Goal: Information Seeking & Learning: Understand process/instructions

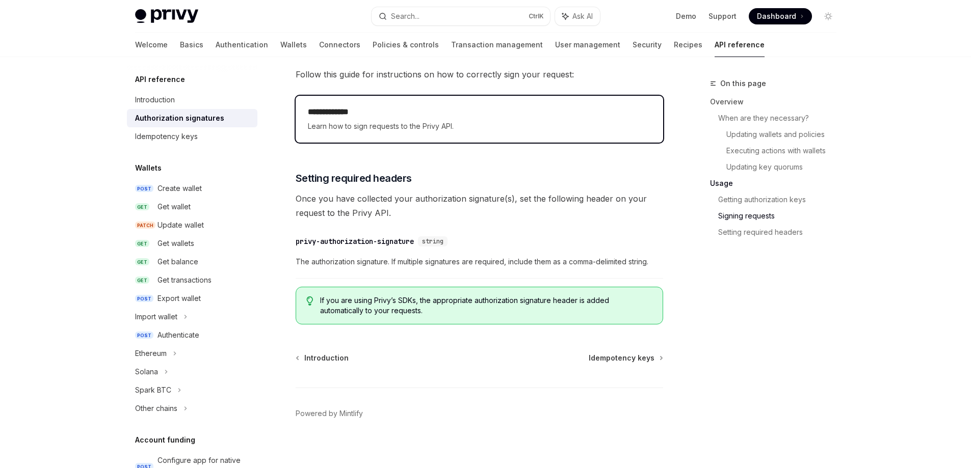
scroll to position [1666, 0]
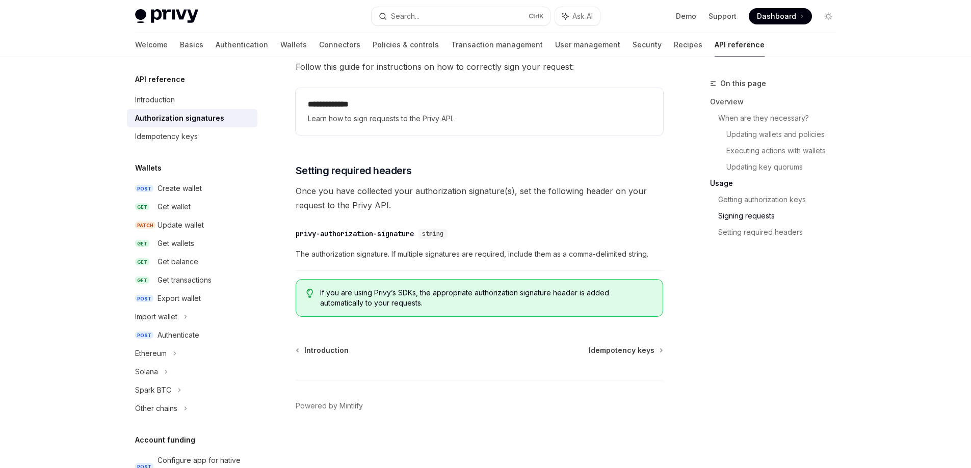
click at [446, 227] on div "​ privy-authorization-signature string The authorization signature. If multiple…" at bounding box center [479, 247] width 367 height 48
click at [442, 233] on span "string" at bounding box center [432, 234] width 21 height 8
click at [339, 170] on span "Setting required headers" at bounding box center [354, 171] width 116 height 14
click at [387, 298] on span "If you are using Privy’s SDKs, the appropriate authorization signature header i…" at bounding box center [486, 298] width 332 height 20
click at [387, 239] on div "​ privy-authorization-signature string" at bounding box center [474, 234] width 357 height 12
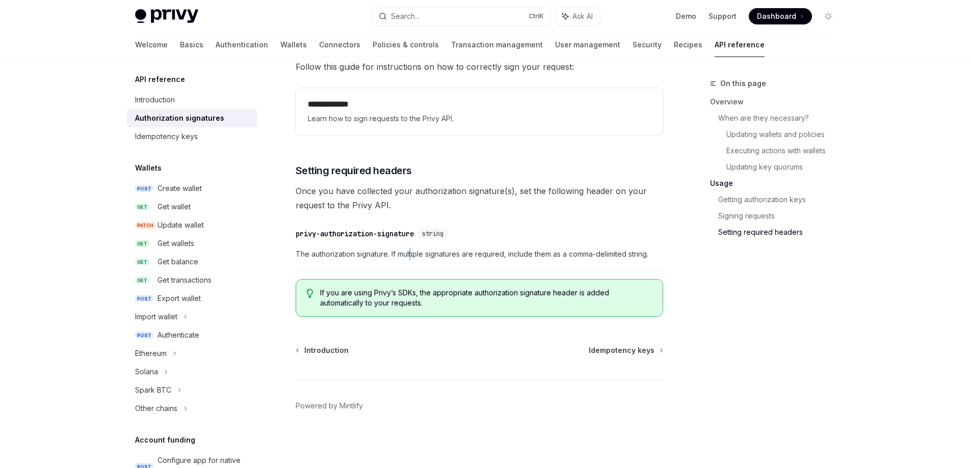
click at [412, 246] on div "​ privy-authorization-signature string The authorization signature. If multiple…" at bounding box center [479, 247] width 367 height 48
drag, startPoint x: 399, startPoint y: 162, endPoint x: 435, endPoint y: 186, distance: 43.7
click at [780, 235] on link "Setting required headers" at bounding box center [781, 232] width 126 height 16
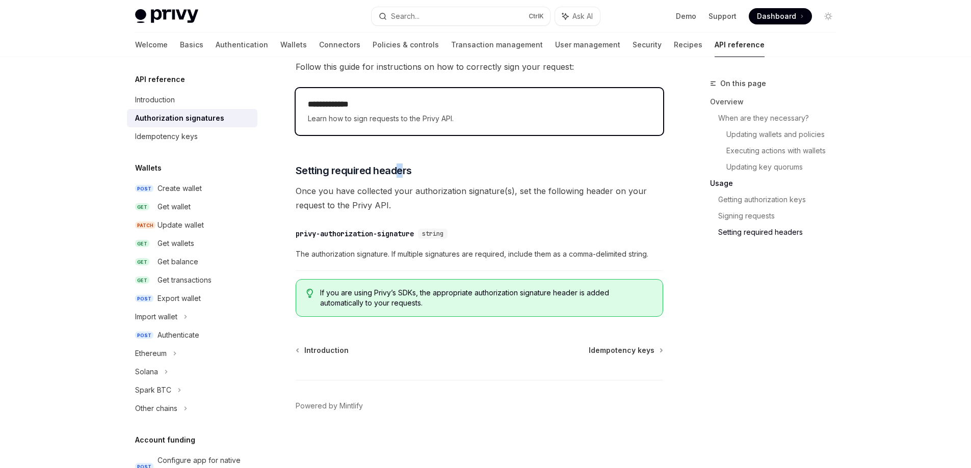
click at [386, 122] on span "Learn how to sign requests to the Privy API." at bounding box center [479, 119] width 343 height 12
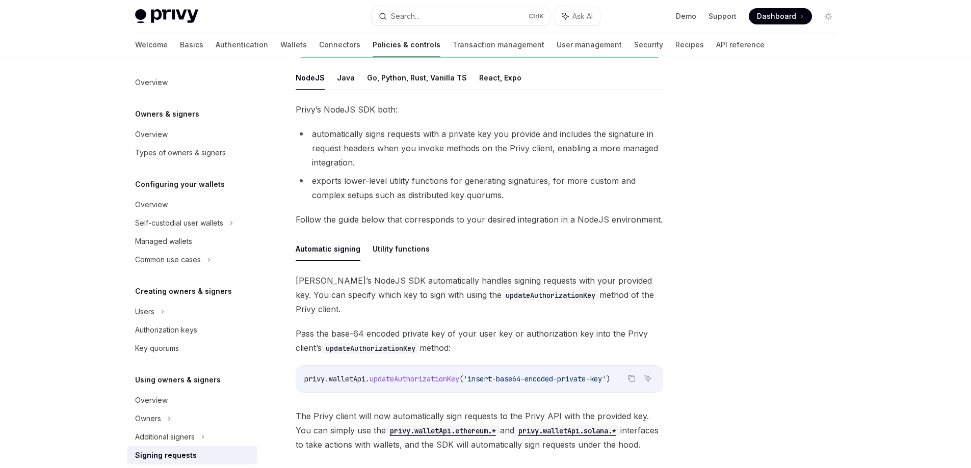
scroll to position [153, 0]
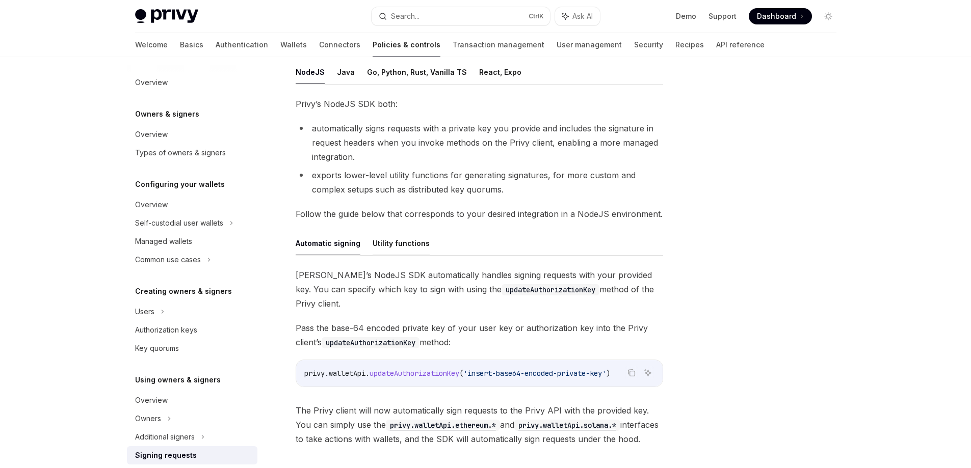
click at [411, 244] on button "Utility functions" at bounding box center [400, 243] width 57 height 24
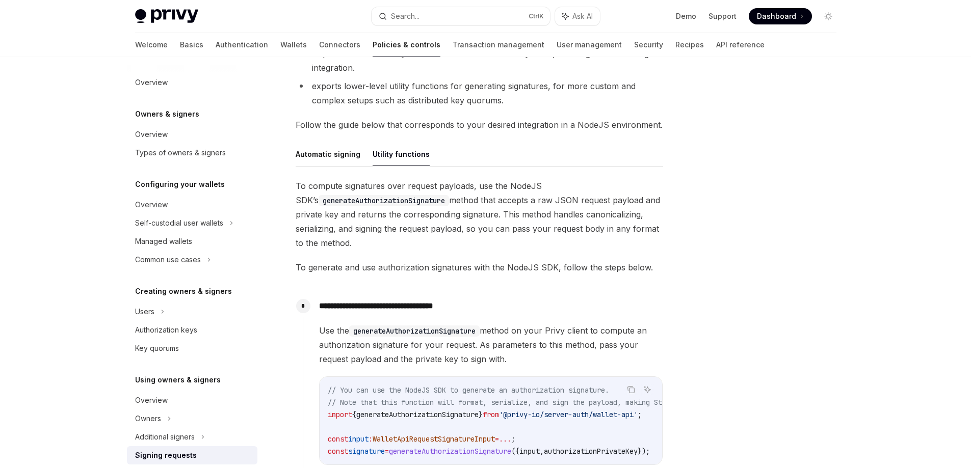
scroll to position [204, 0]
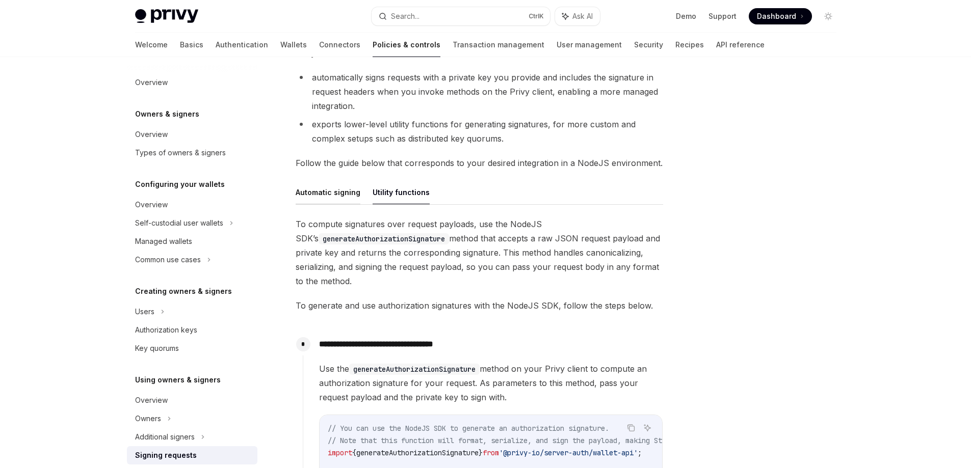
click at [341, 196] on button "Automatic signing" at bounding box center [328, 192] width 65 height 24
type textarea "*"
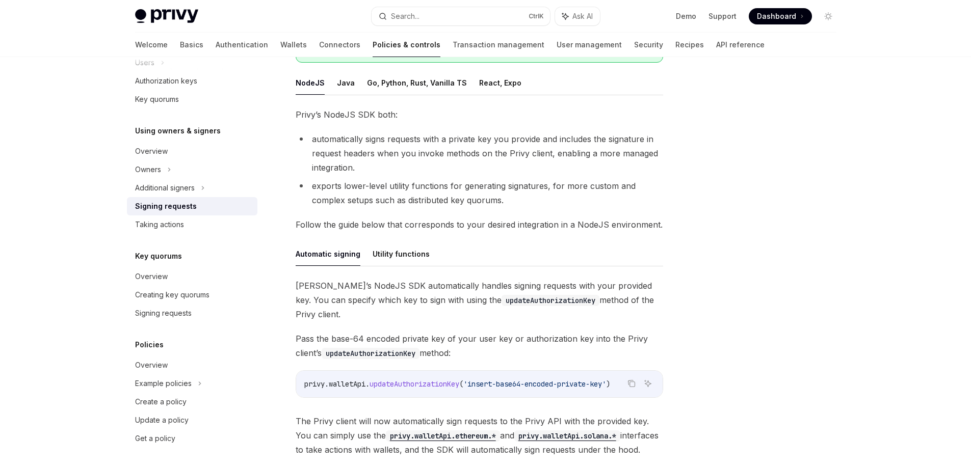
scroll to position [153, 0]
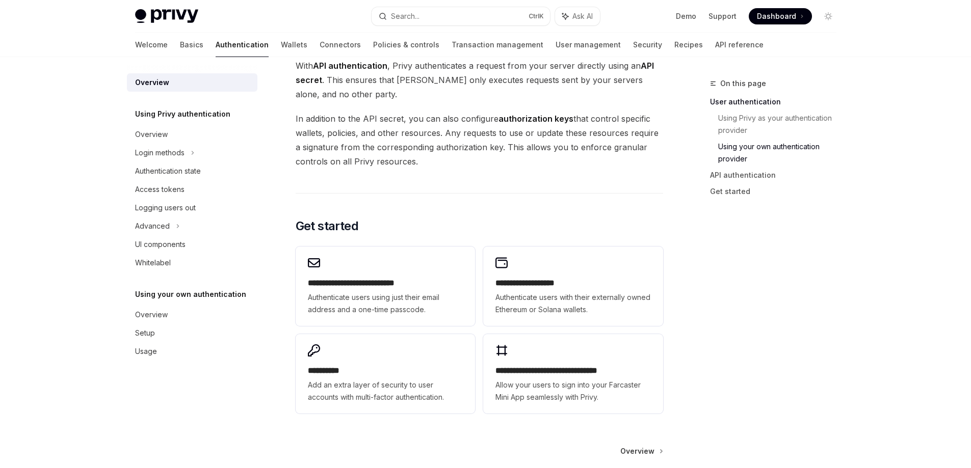
scroll to position [505, 0]
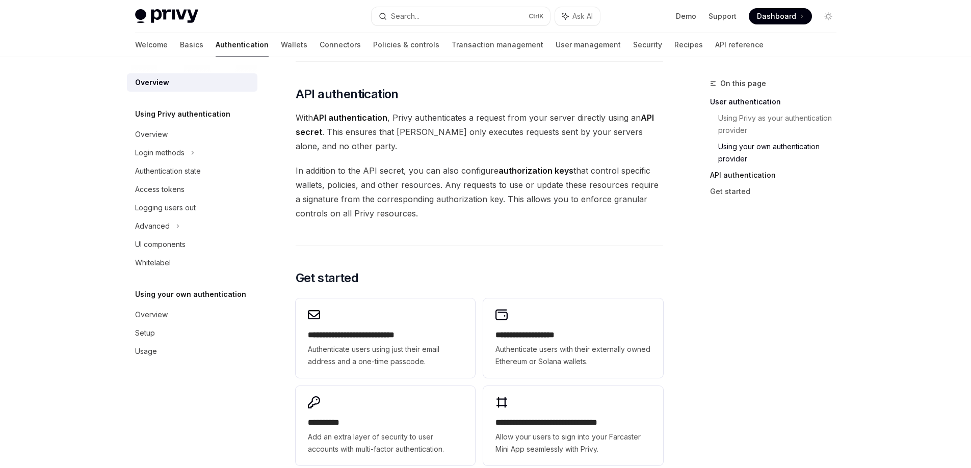
click at [752, 175] on link "API authentication" at bounding box center [777, 175] width 135 height 16
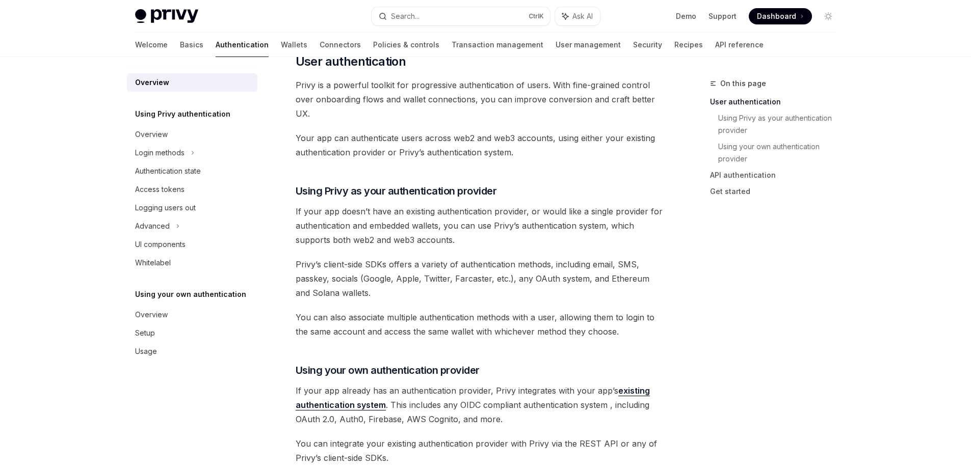
scroll to position [157, 0]
